Goal: Task Accomplishment & Management: Manage account settings

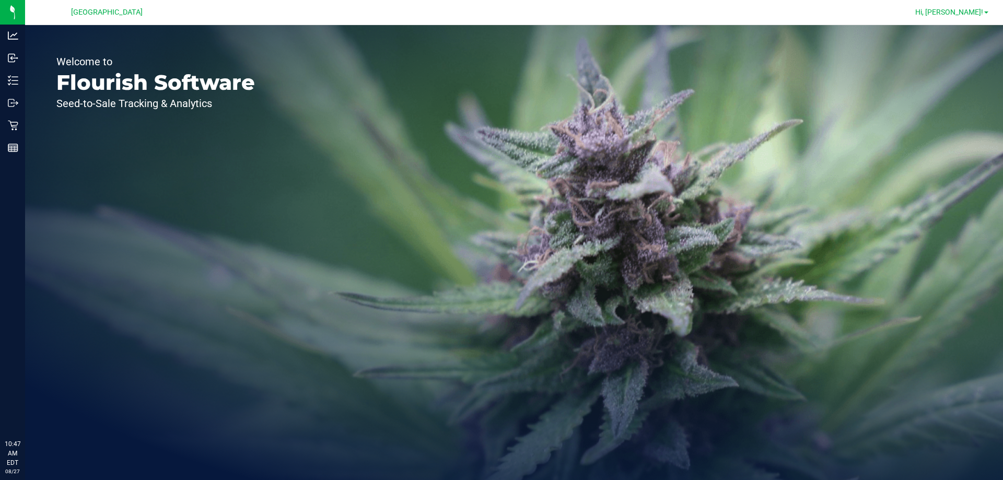
click at [988, 8] on link "Hi, [PERSON_NAME]!" at bounding box center [951, 12] width 81 height 11
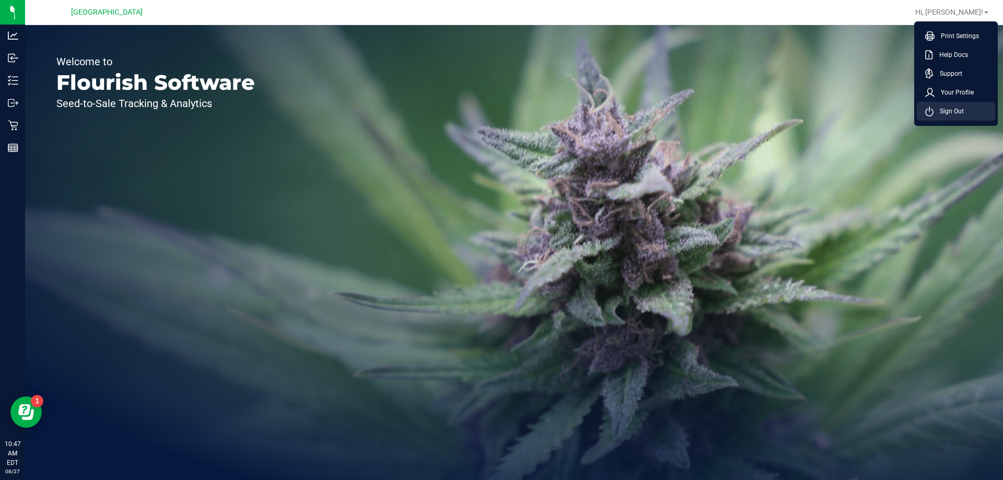
click at [950, 110] on span "Sign Out" at bounding box center [948, 111] width 30 height 10
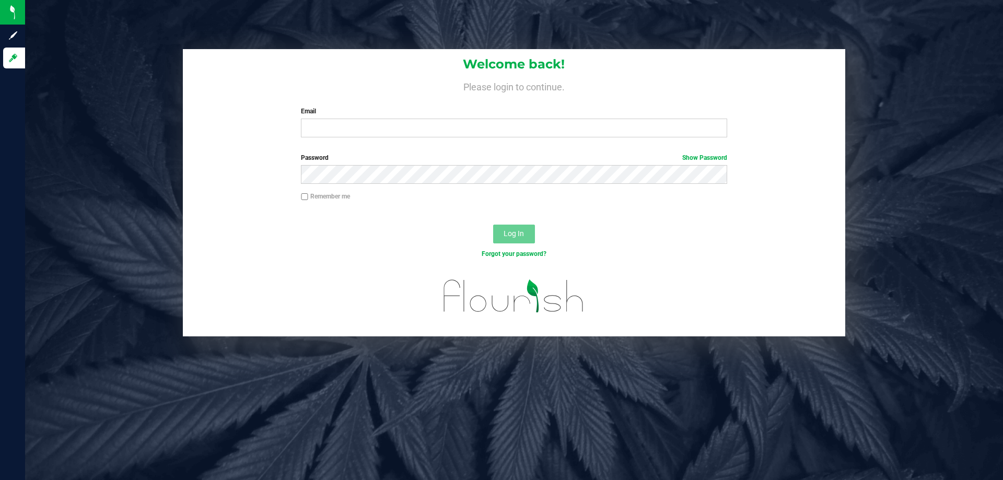
click at [349, 117] on div "Email Required Please format your email correctly." at bounding box center [513, 122] width 441 height 31
click at [353, 120] on input "Email" at bounding box center [514, 128] width 426 height 19
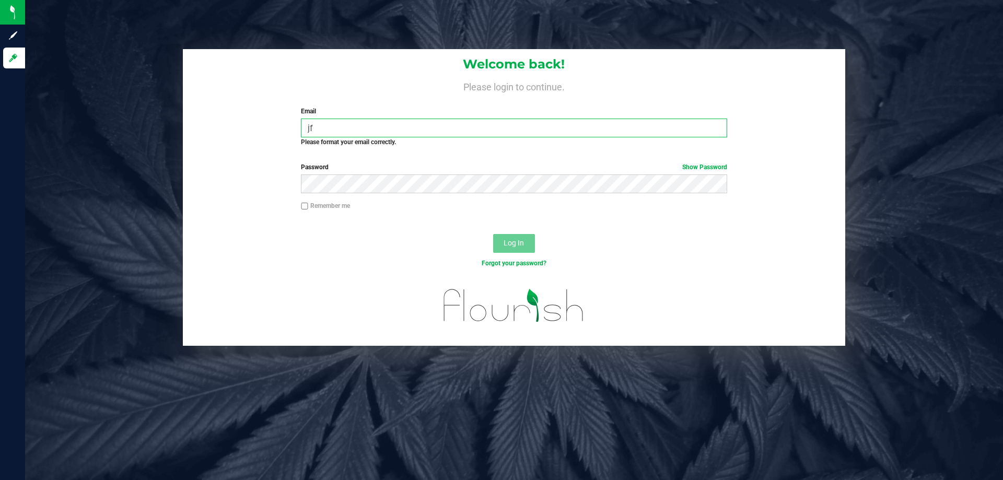
type input "j"
